Goal: Information Seeking & Learning: Learn about a topic

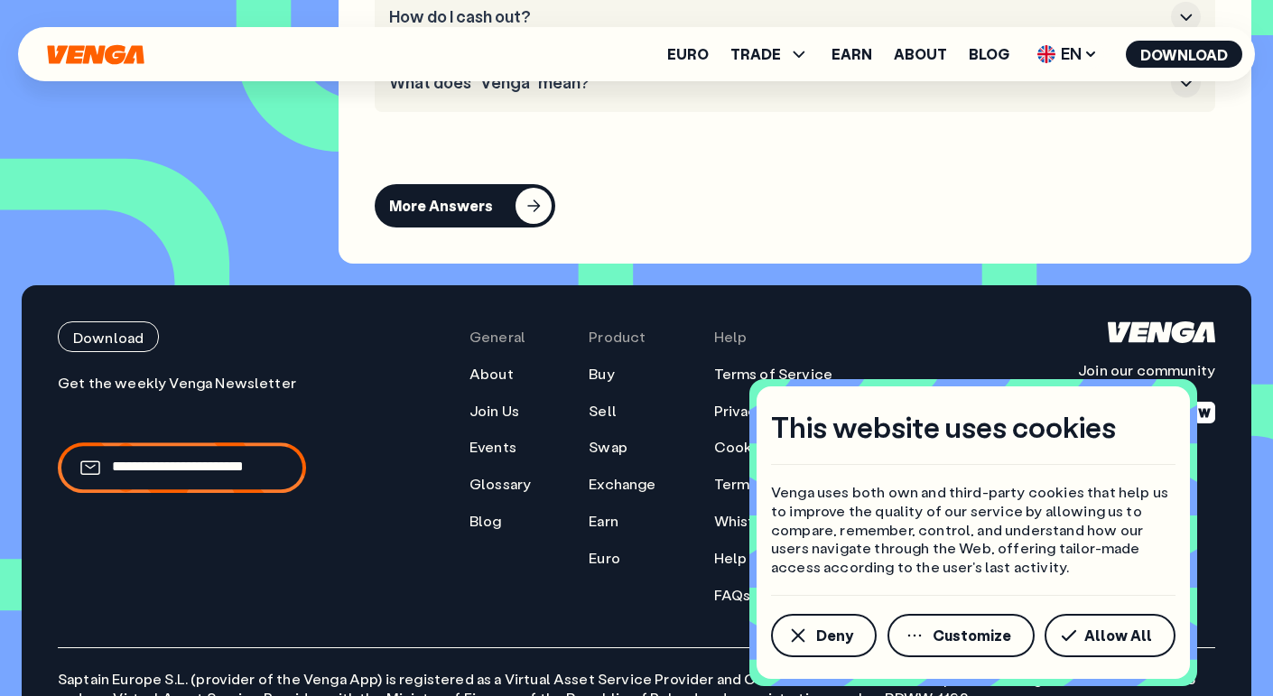
click at [1058, 644] on button "Allow All" at bounding box center [1110, 635] width 131 height 43
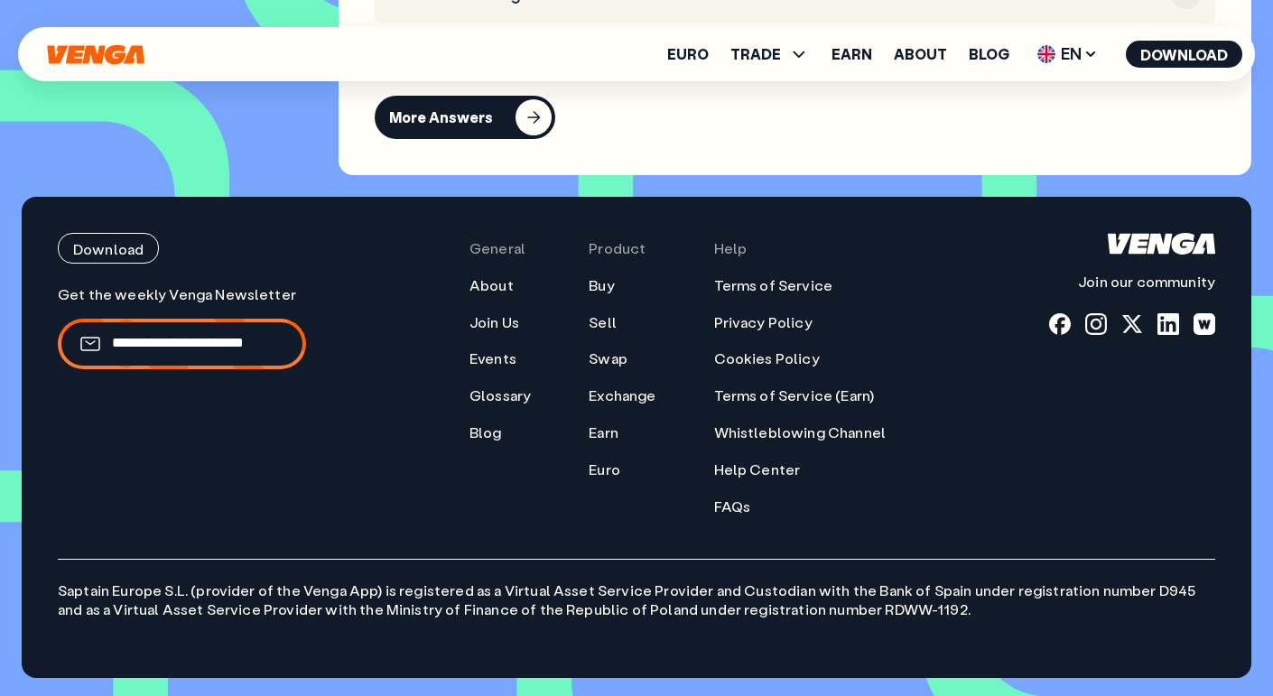
scroll to position [7815, 0]
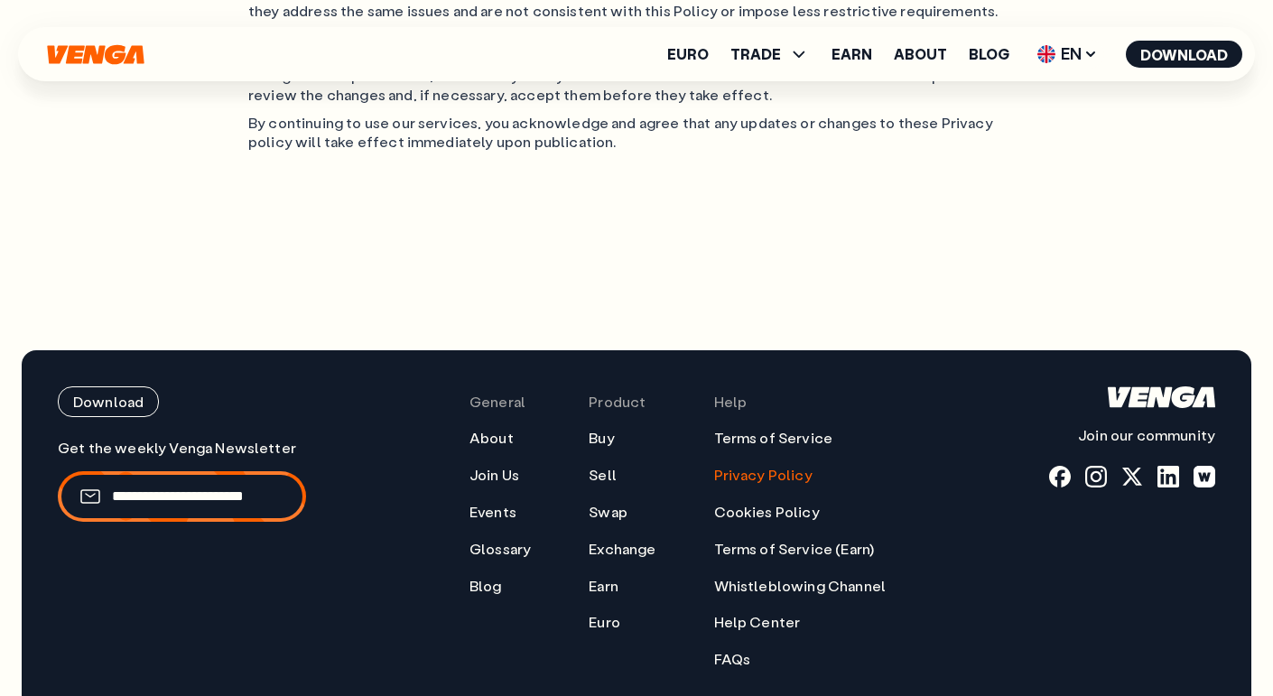
scroll to position [4269, 0]
